Goal: Task Accomplishment & Management: Complete application form

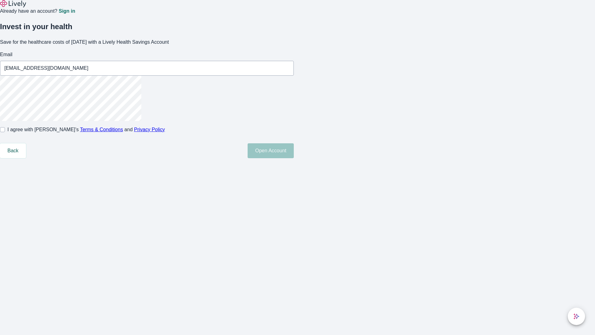
click at [5, 132] on input "I agree with Lively’s Terms & Conditions and Privacy Policy" at bounding box center [2, 129] width 5 height 5
checkbox input "true"
click at [294, 158] on button "Open Account" at bounding box center [271, 150] width 46 height 15
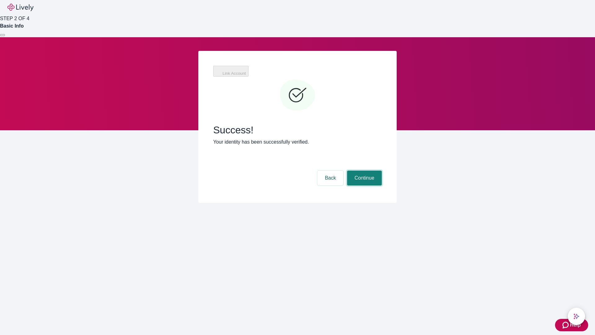
click at [364, 171] on button "Continue" at bounding box center [364, 178] width 35 height 15
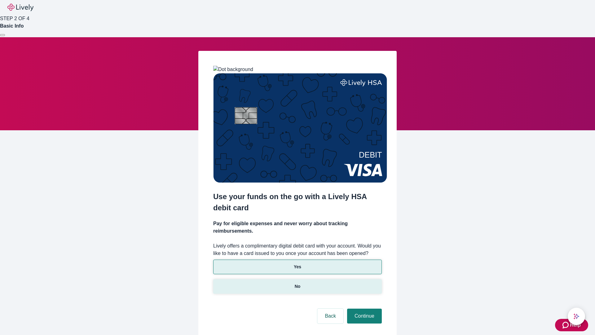
click at [297, 283] on p "No" at bounding box center [298, 286] width 6 height 7
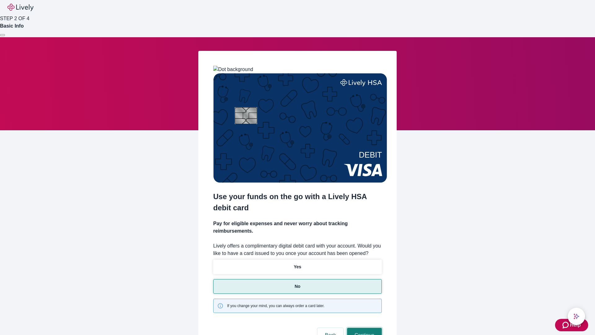
click at [364, 328] on button "Continue" at bounding box center [364, 335] width 35 height 15
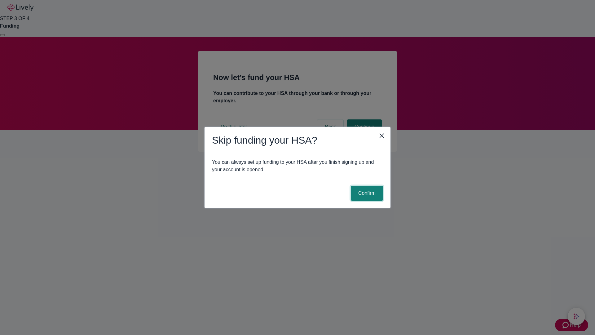
click at [366, 193] on button "Confirm" at bounding box center [367, 193] width 32 height 15
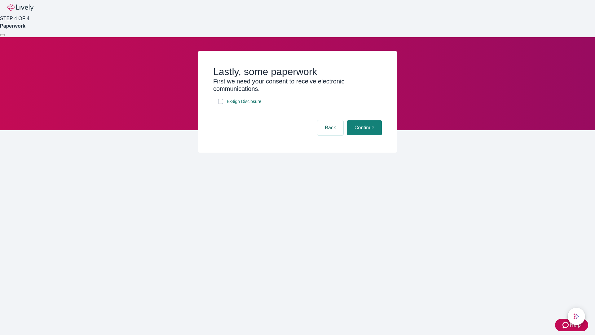
click at [221, 104] on input "E-Sign Disclosure" at bounding box center [220, 101] width 5 height 5
checkbox input "true"
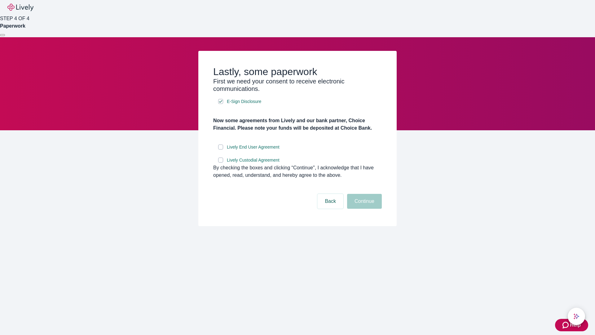
click at [221, 149] on input "Lively End User Agreement" at bounding box center [220, 146] width 5 height 5
checkbox input "true"
click at [221, 162] on input "Lively Custodial Agreement" at bounding box center [220, 159] width 5 height 5
checkbox input "true"
click at [364, 209] on button "Continue" at bounding box center [364, 201] width 35 height 15
